Goal: Task Accomplishment & Management: Manage account settings

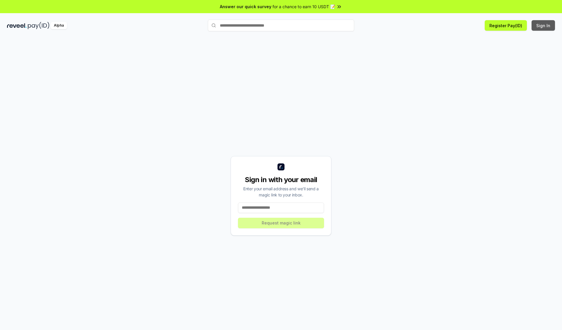
click at [544, 25] on button "Sign In" at bounding box center [543, 25] width 23 height 11
type input "**********"
click at [281, 223] on button "Request magic link" at bounding box center [281, 223] width 86 height 11
